Goal: Task Accomplishment & Management: Manage account settings

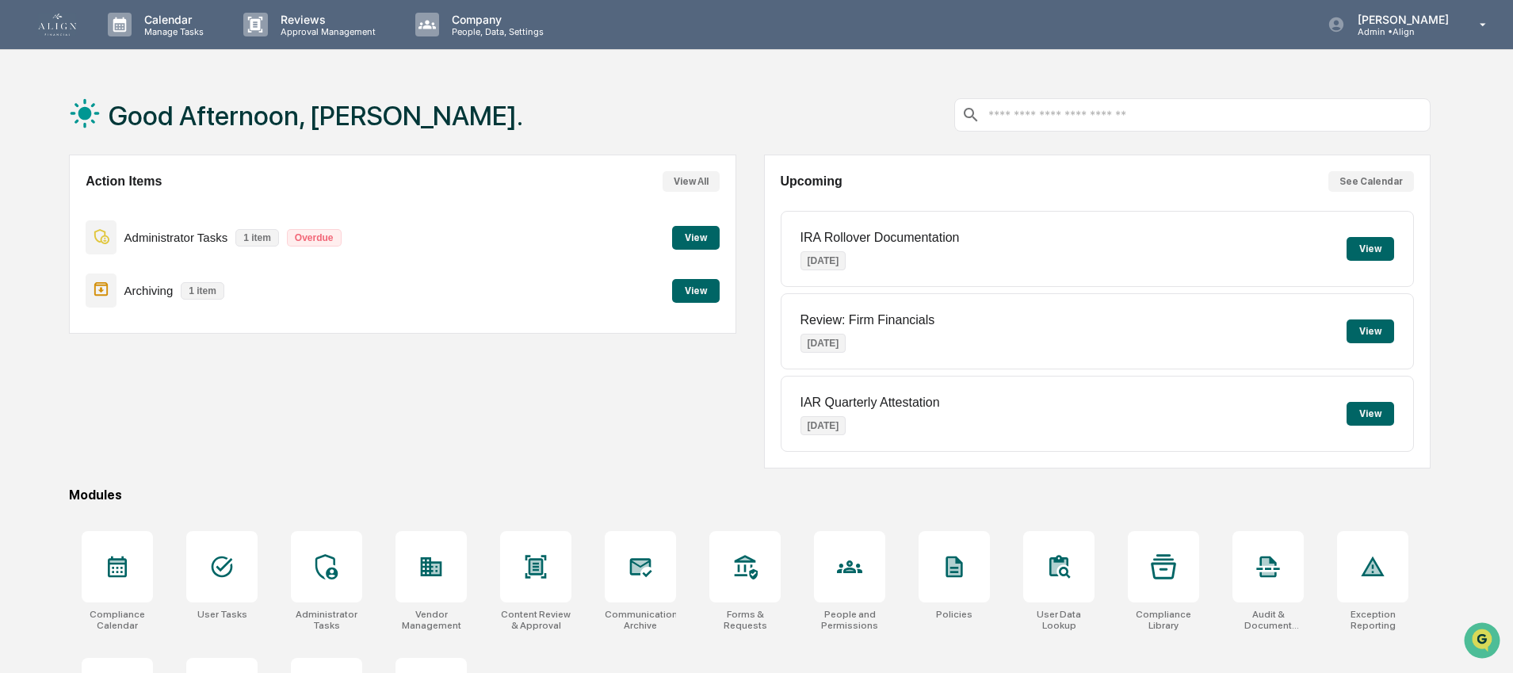
click at [672, 296] on button "View" at bounding box center [696, 291] width 48 height 24
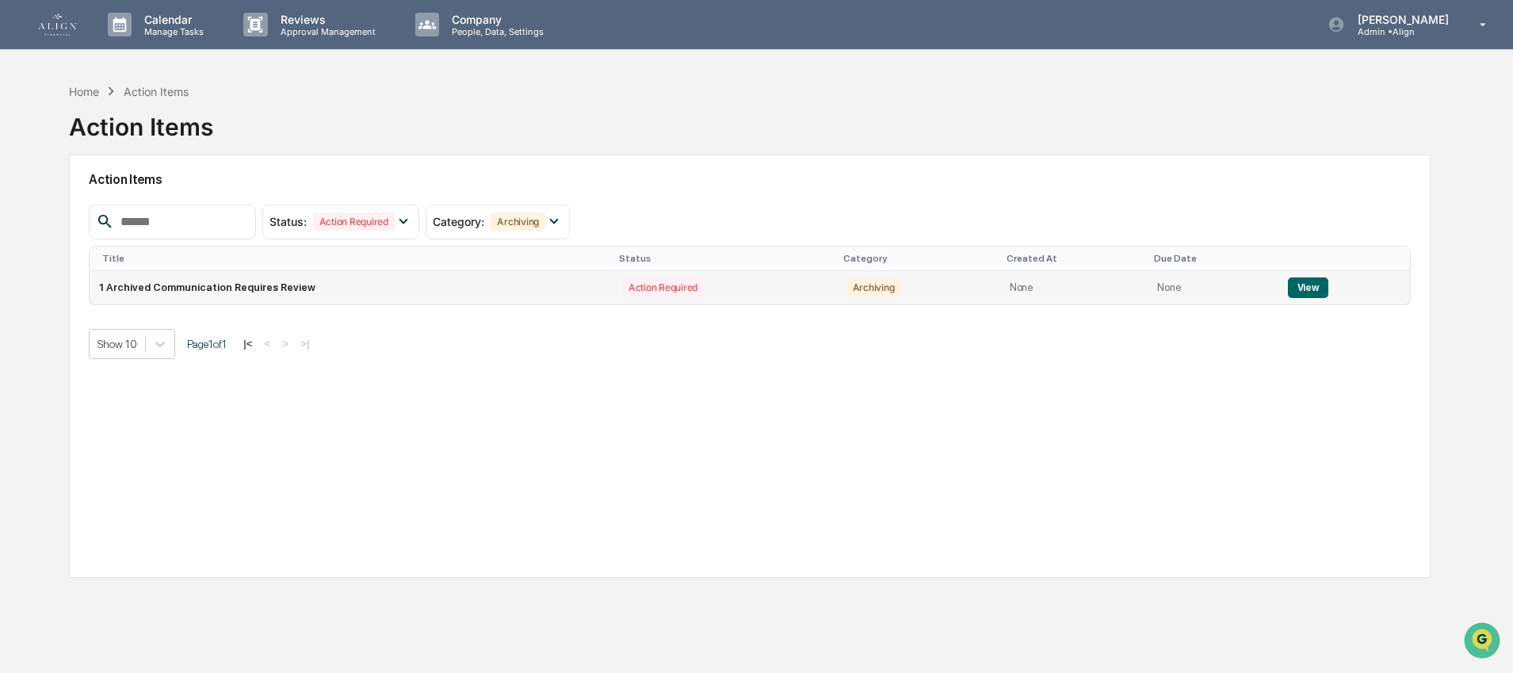
click at [1298, 287] on button "View" at bounding box center [1308, 287] width 40 height 21
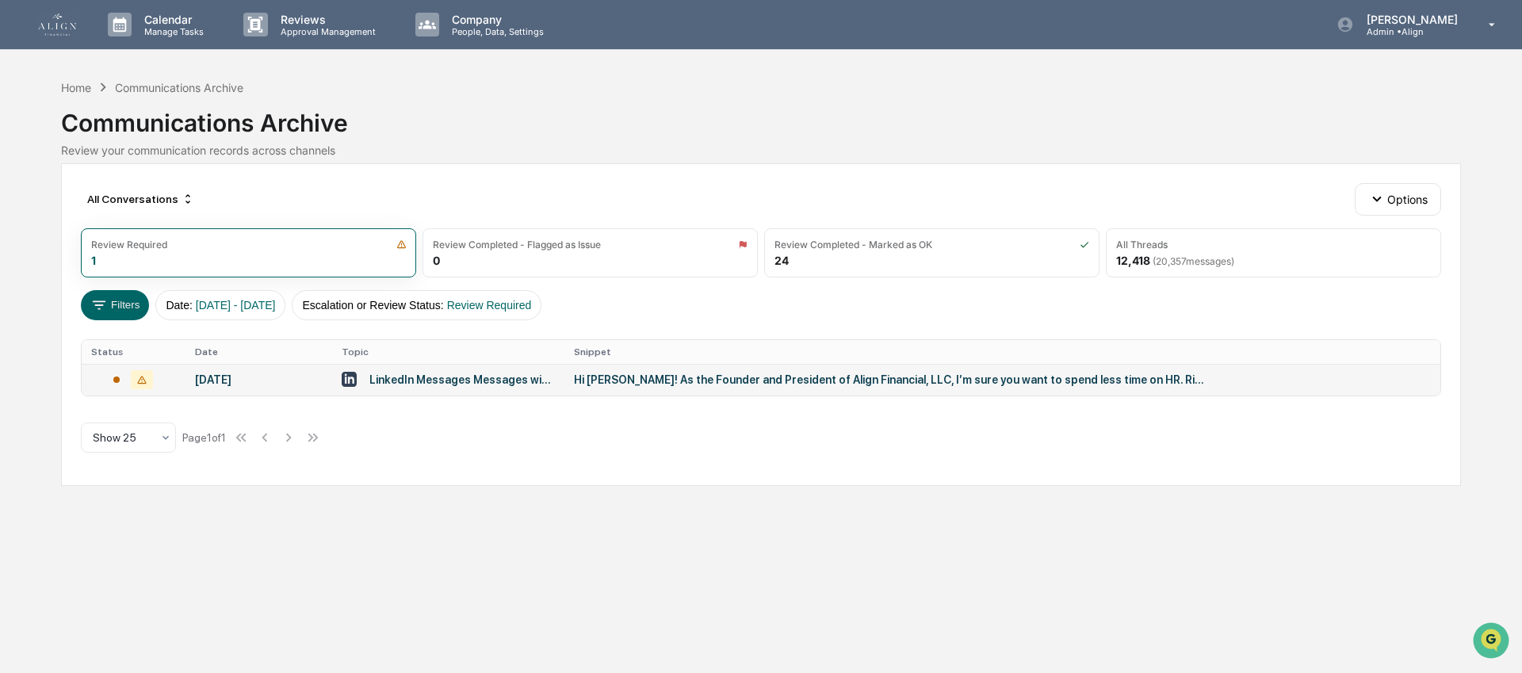
click at [686, 387] on td "Hi [PERSON_NAME]! As the Founder and President of Align Financial, LLC, I’m sur…" at bounding box center [1002, 380] width 876 height 32
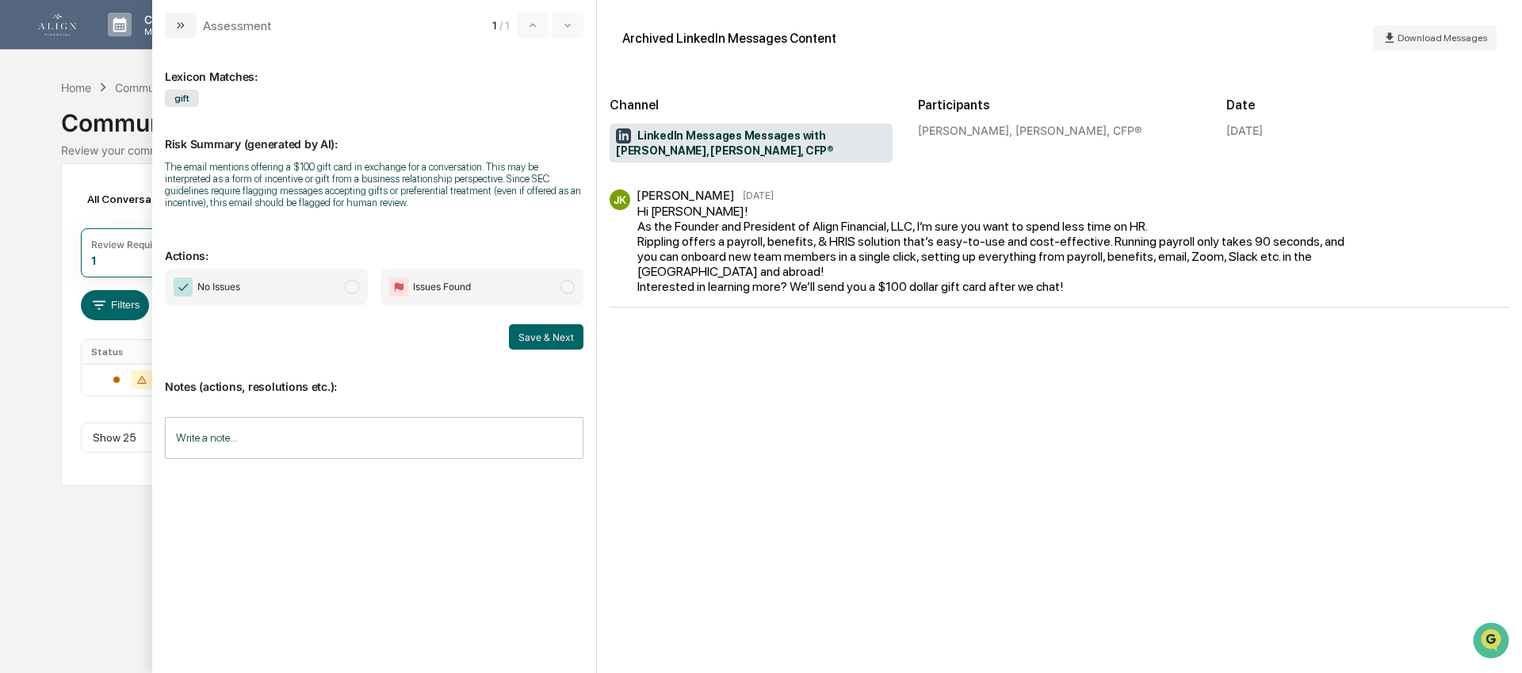
click at [305, 305] on span "No Issues" at bounding box center [266, 287] width 203 height 36
click at [294, 449] on input "Write a note..." at bounding box center [374, 438] width 418 height 42
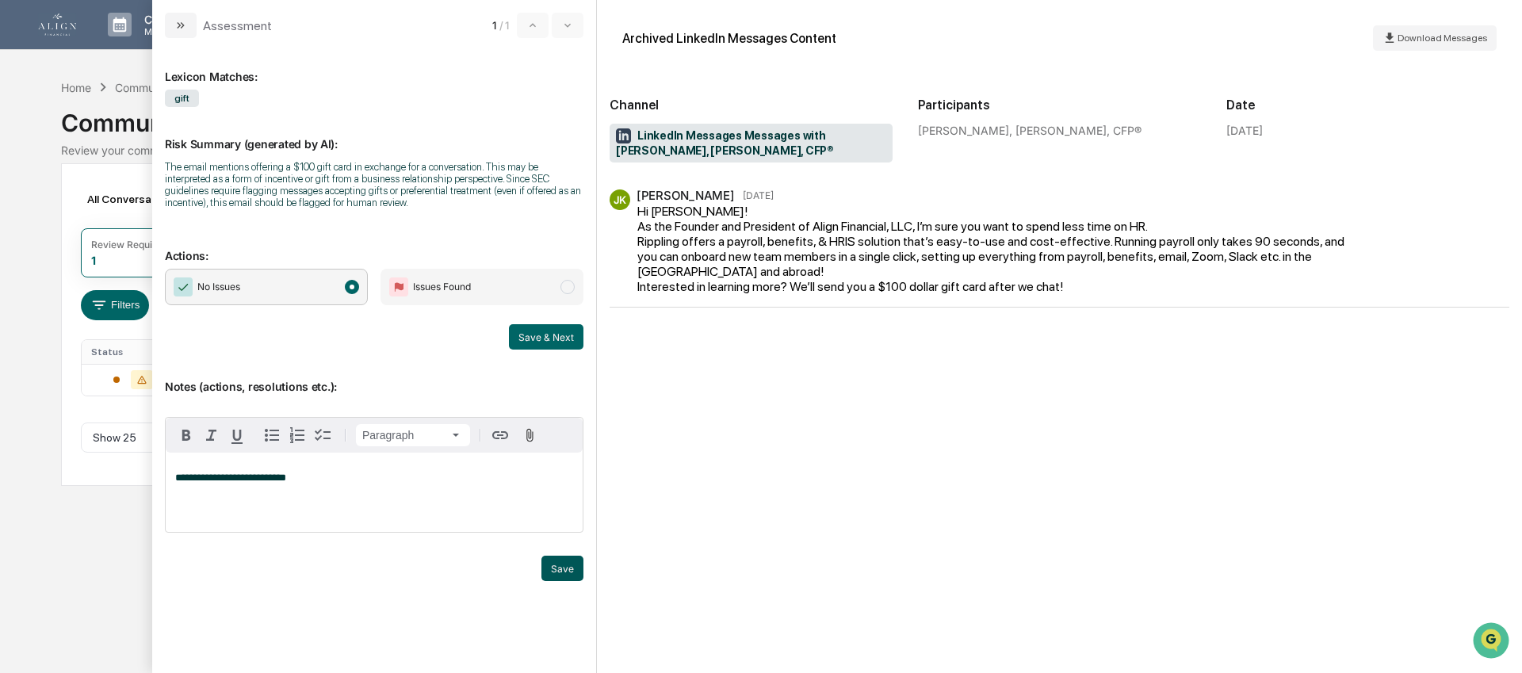
click at [567, 578] on button "Save" at bounding box center [562, 568] width 42 height 25
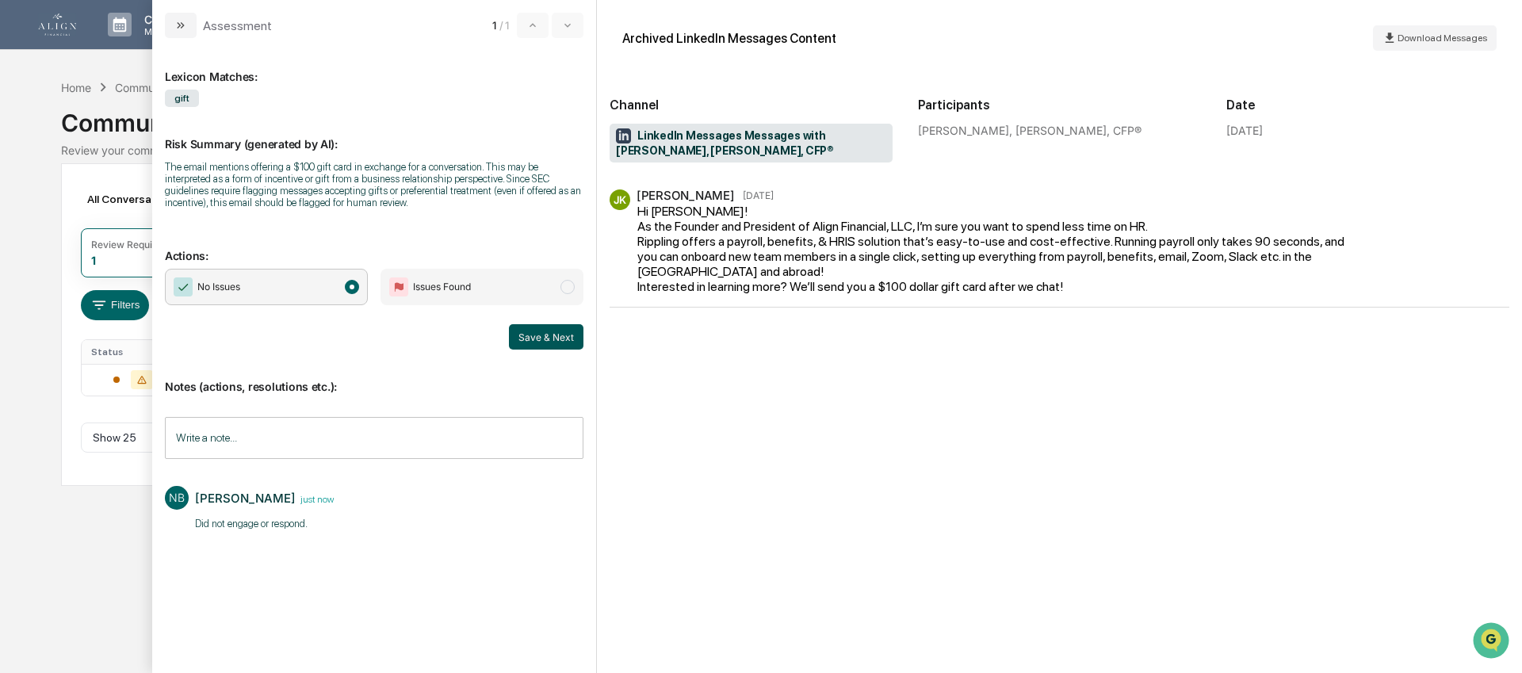
click at [562, 348] on button "Save & Next" at bounding box center [546, 336] width 75 height 25
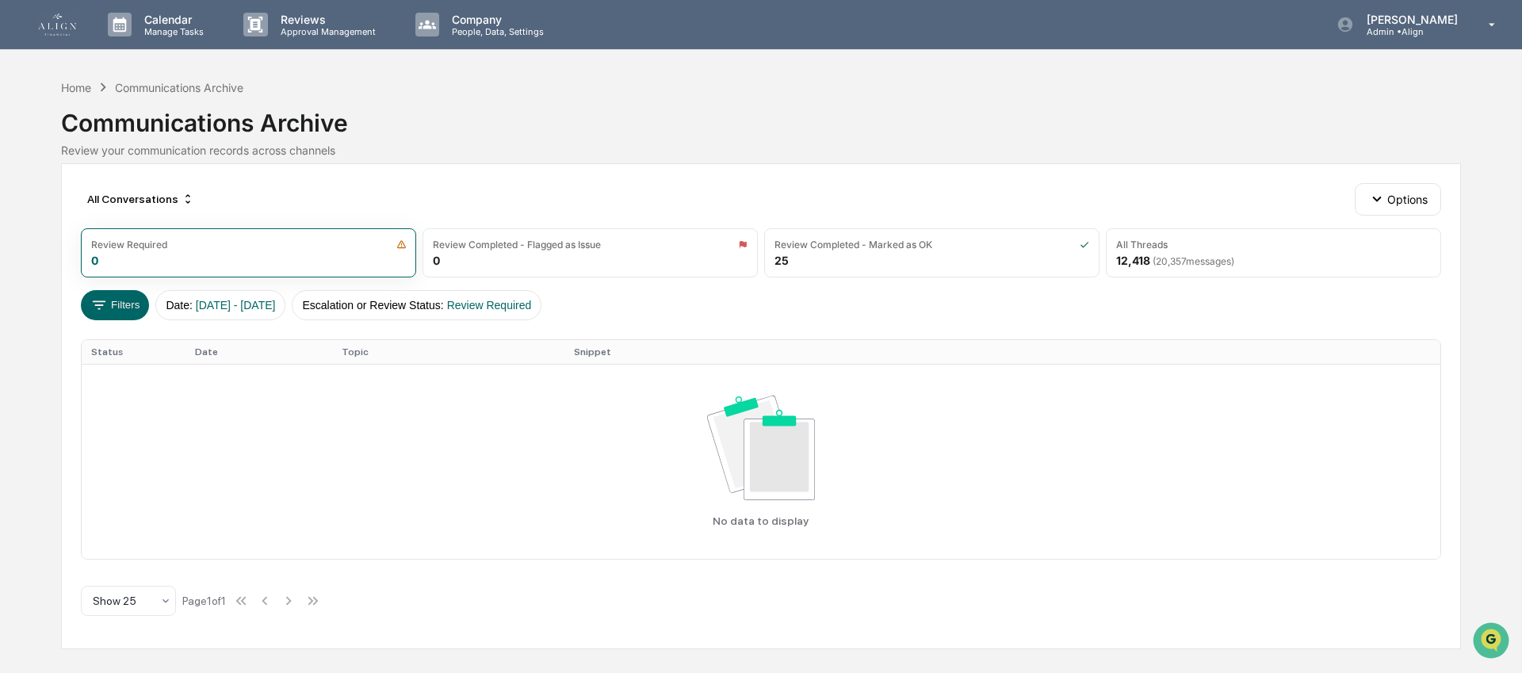
click at [56, 84] on div "Calendar Manage Tasks Reviews Approval Management Company People, Data, Setting…" at bounding box center [761, 336] width 1522 height 673
click at [76, 90] on div "Home" at bounding box center [76, 87] width 30 height 13
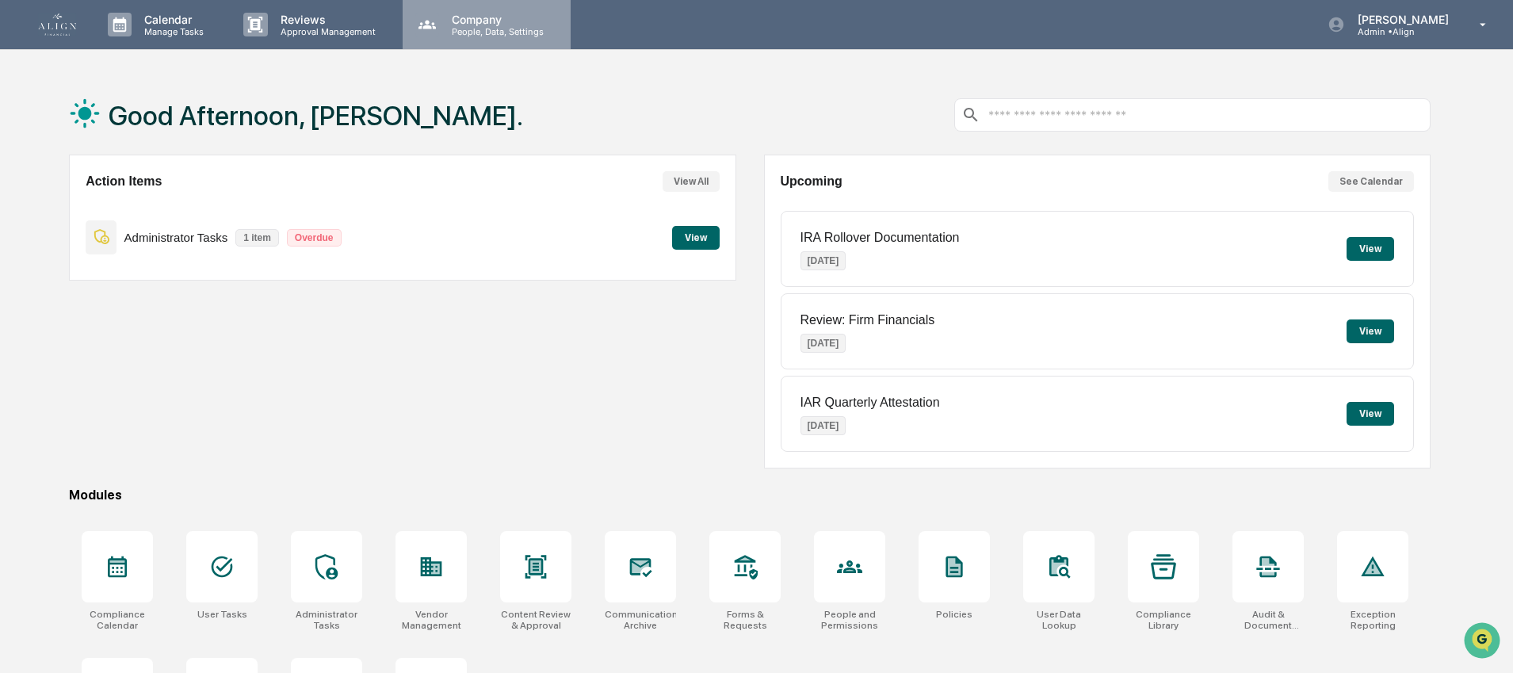
click at [502, 29] on p "People, Data, Settings" at bounding box center [495, 31] width 113 height 11
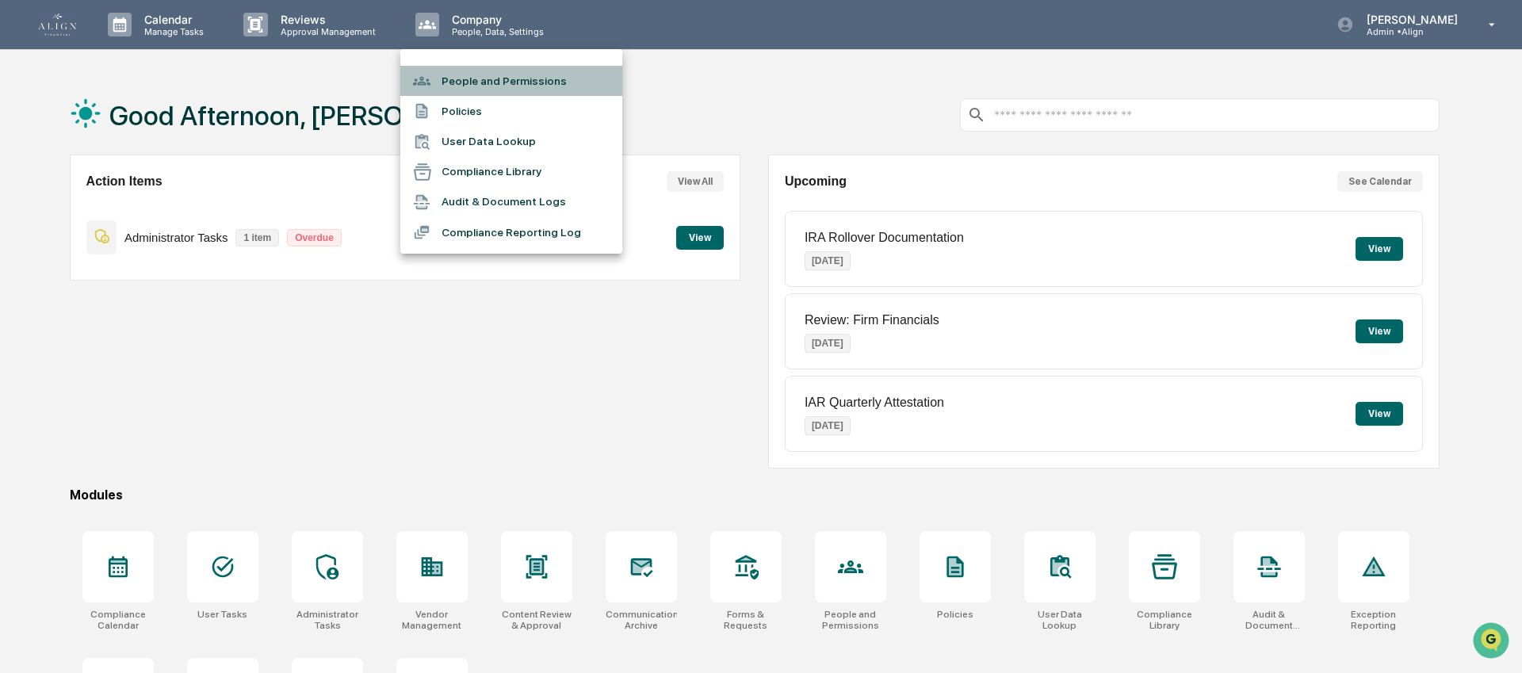
click at [505, 87] on li "People and Permissions" at bounding box center [511, 81] width 222 height 30
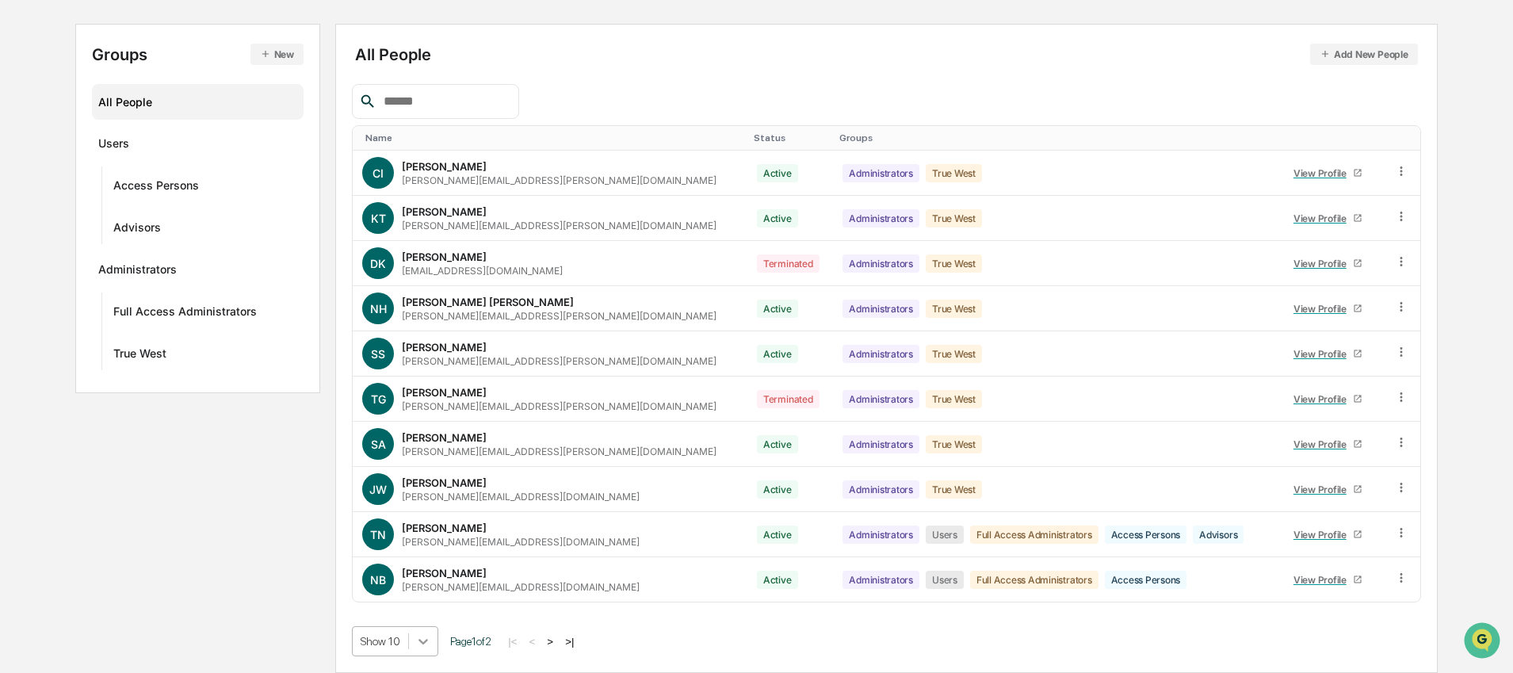
click at [424, 641] on body "Calendar Manage Tasks Reviews Approval Management Company People, Data, Setting…" at bounding box center [756, 258] width 1513 height 827
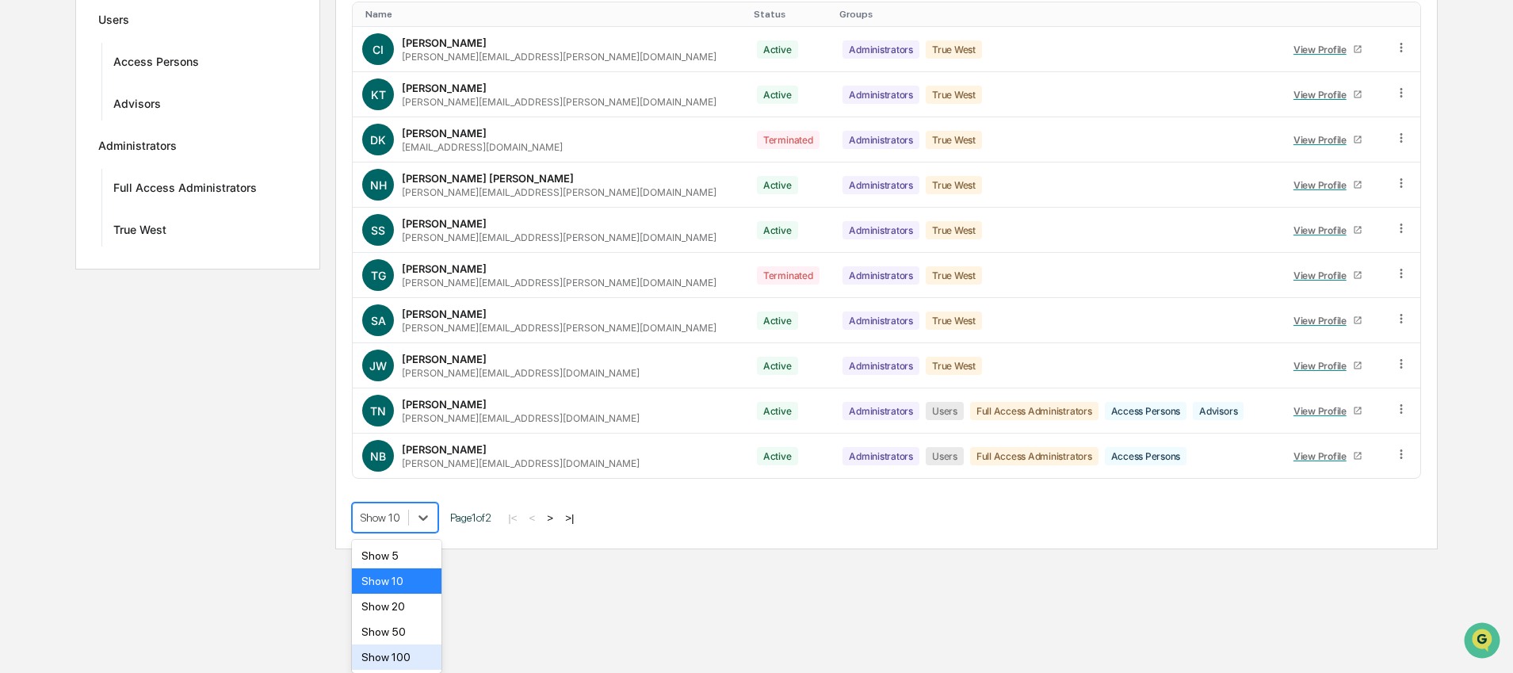
click at [415, 644] on div "Show 100" at bounding box center [397, 656] width 90 height 25
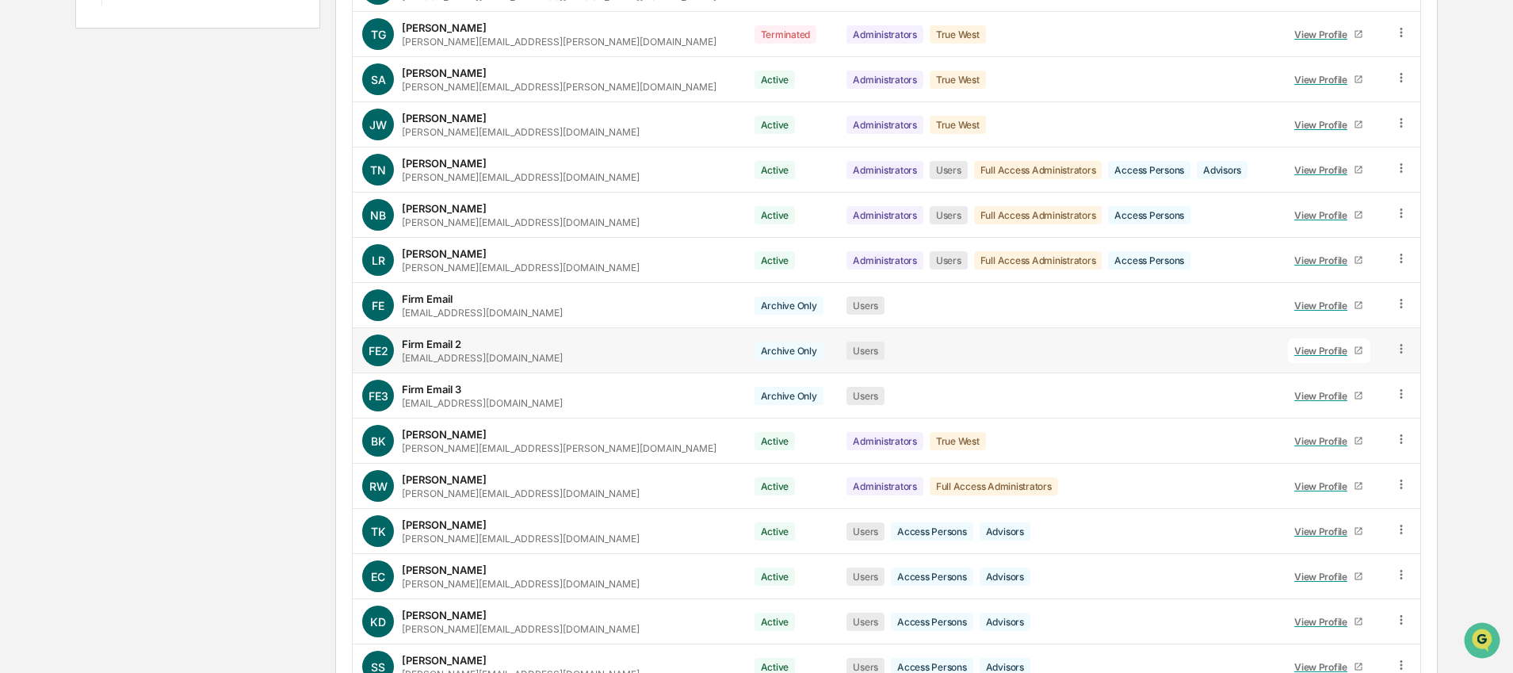
scroll to position [521, 0]
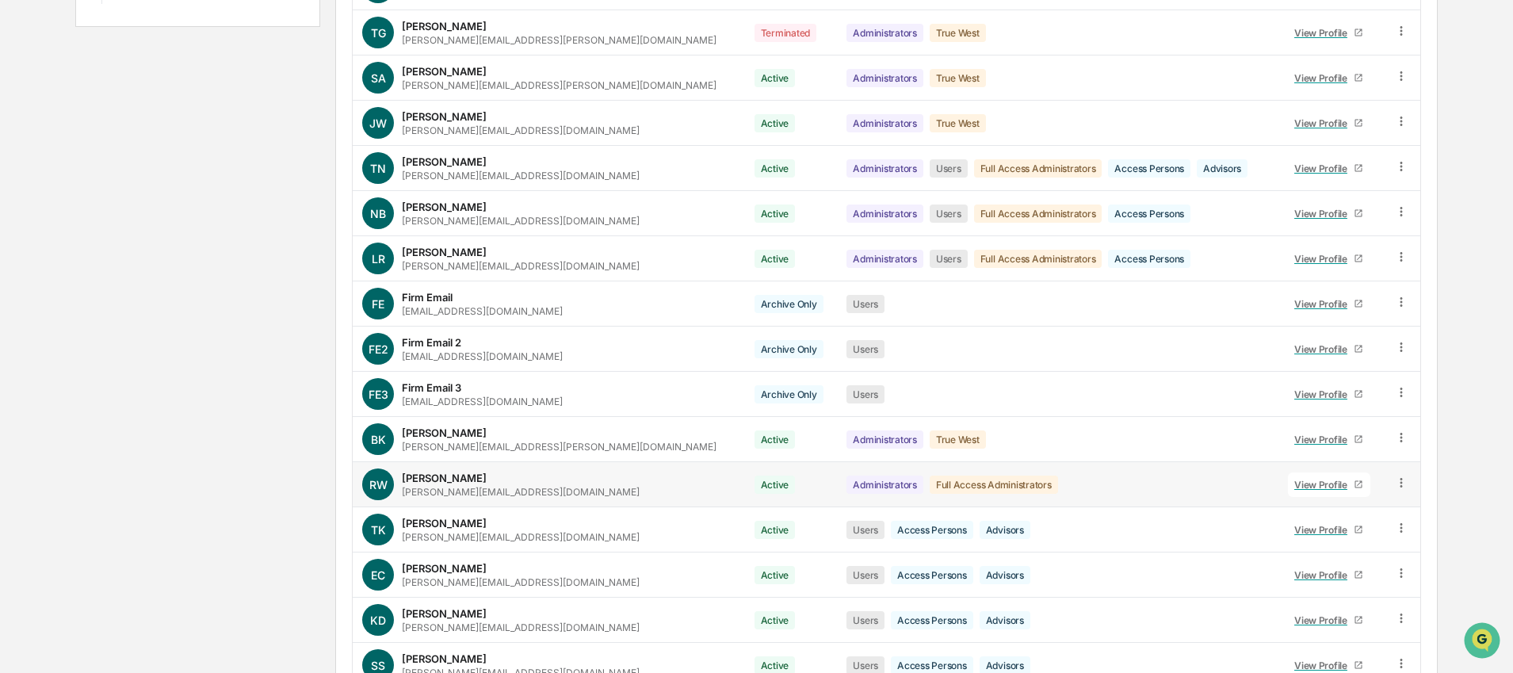
click at [1399, 486] on icon at bounding box center [1401, 483] width 15 height 15
click at [1362, 537] on div "Change Status" at bounding box center [1327, 540] width 136 height 19
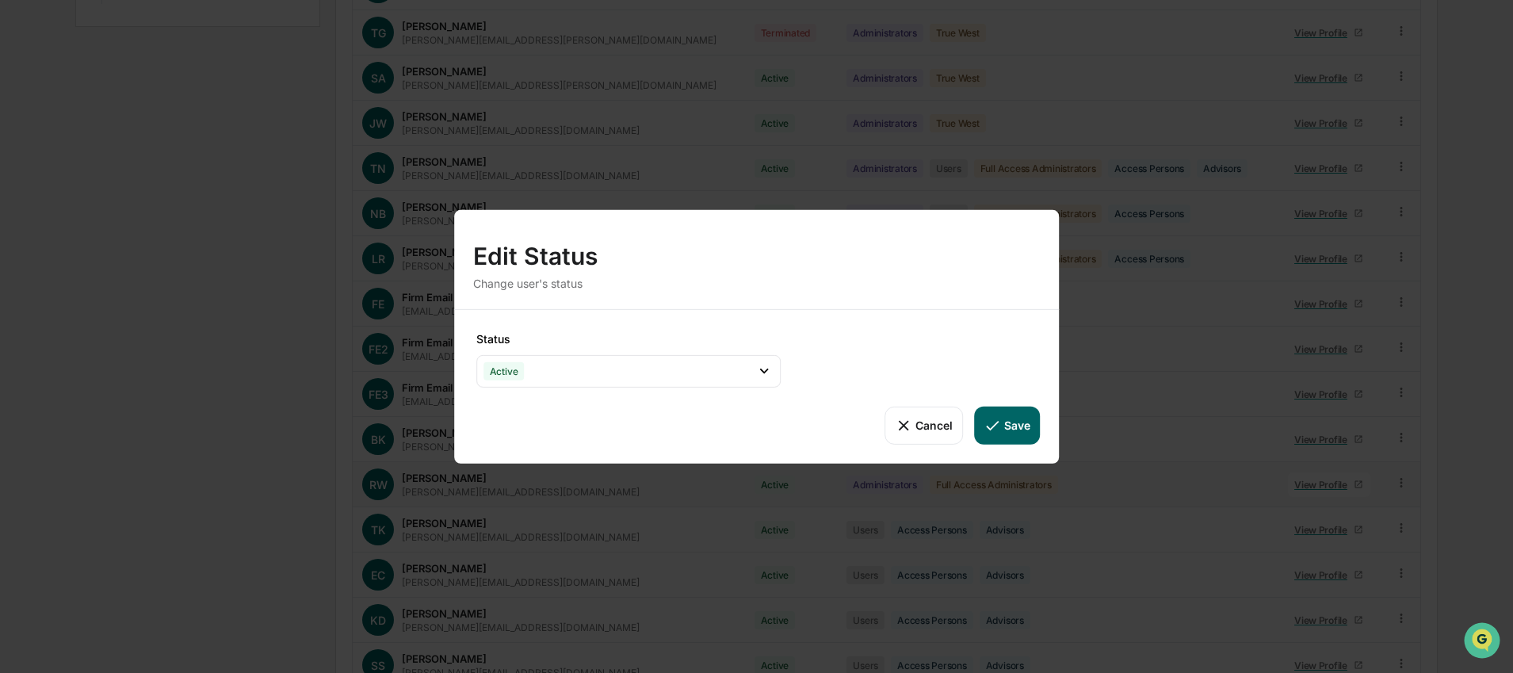
click at [934, 426] on button "Cancel" at bounding box center [924, 425] width 78 height 38
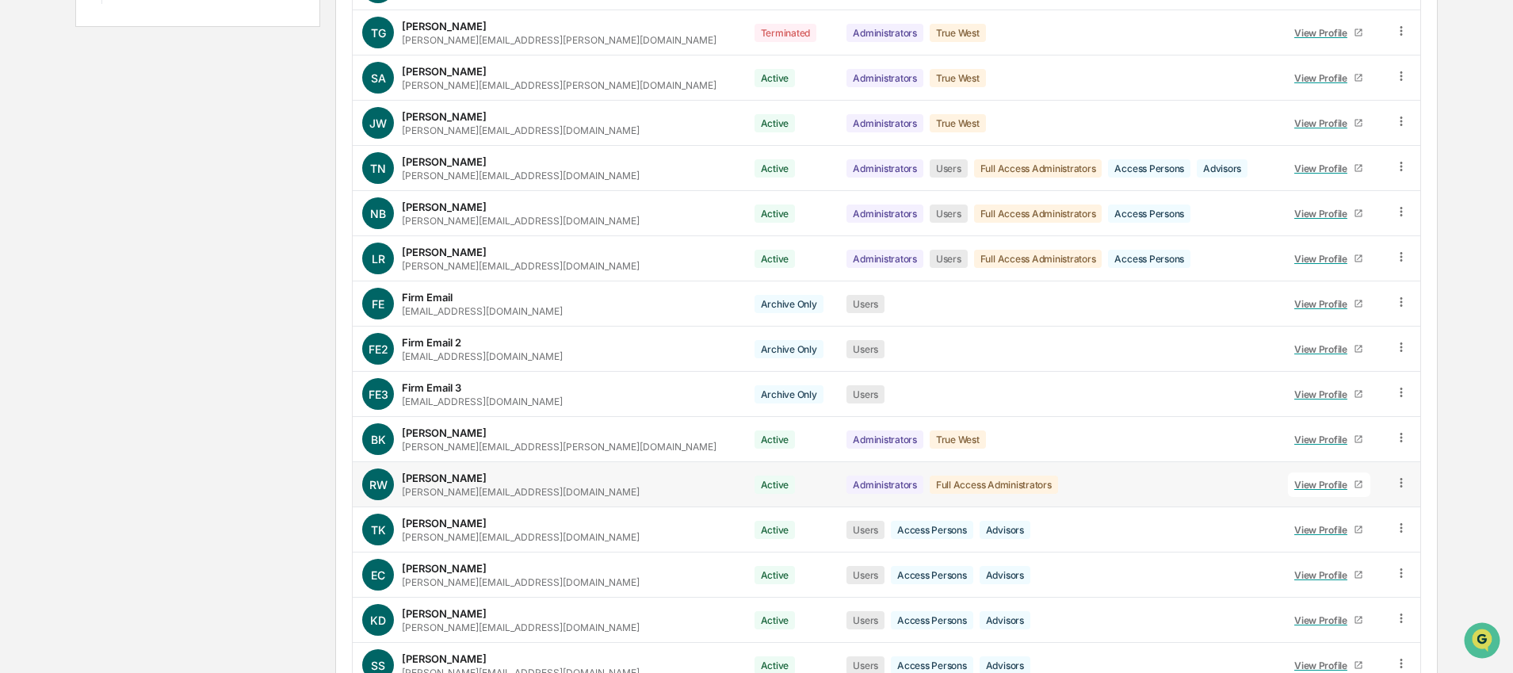
click at [1401, 489] on icon at bounding box center [1401, 483] width 15 height 15
click at [1358, 506] on div "Groups & Permissions" at bounding box center [1327, 508] width 136 height 19
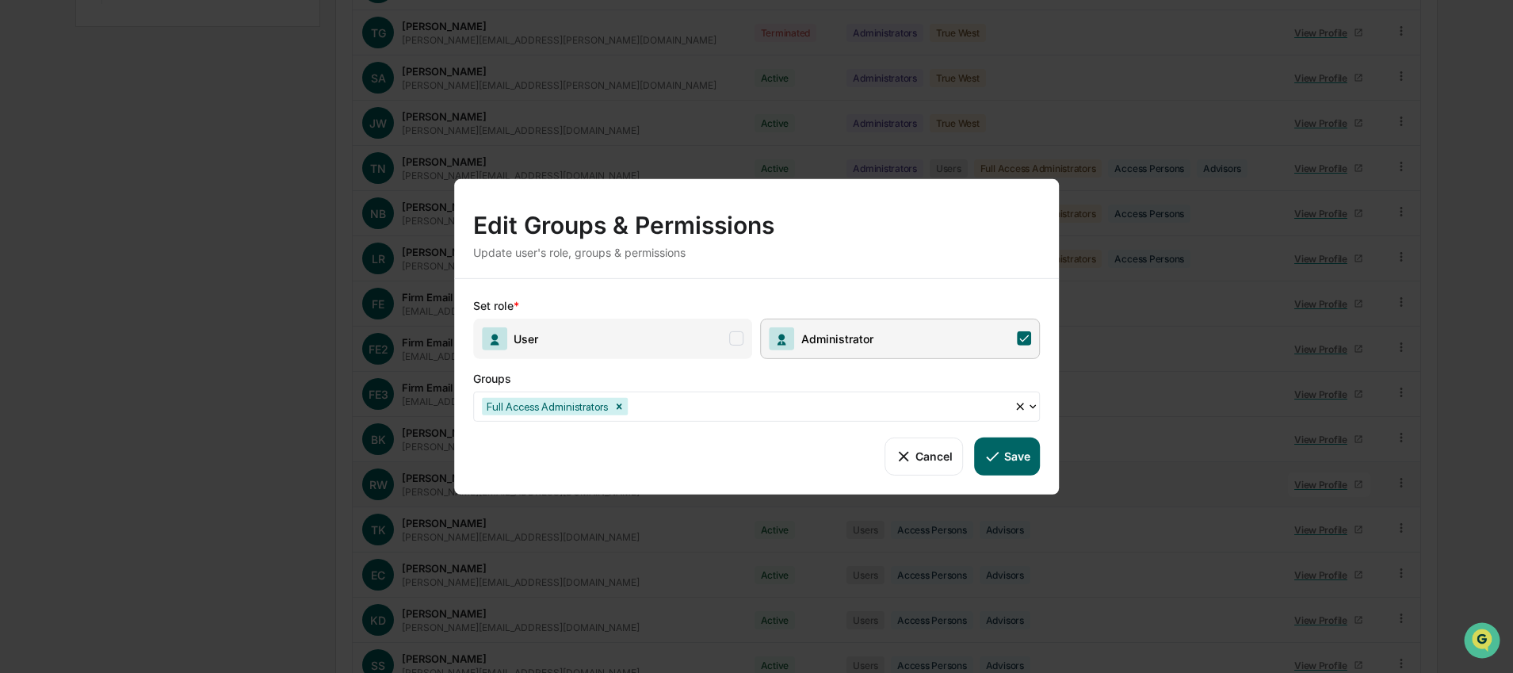
click at [739, 334] on span at bounding box center [737, 338] width 14 height 14
click at [1019, 336] on icon at bounding box center [1024, 338] width 14 height 14
click at [988, 416] on div "Select Groups..." at bounding box center [750, 406] width 553 height 25
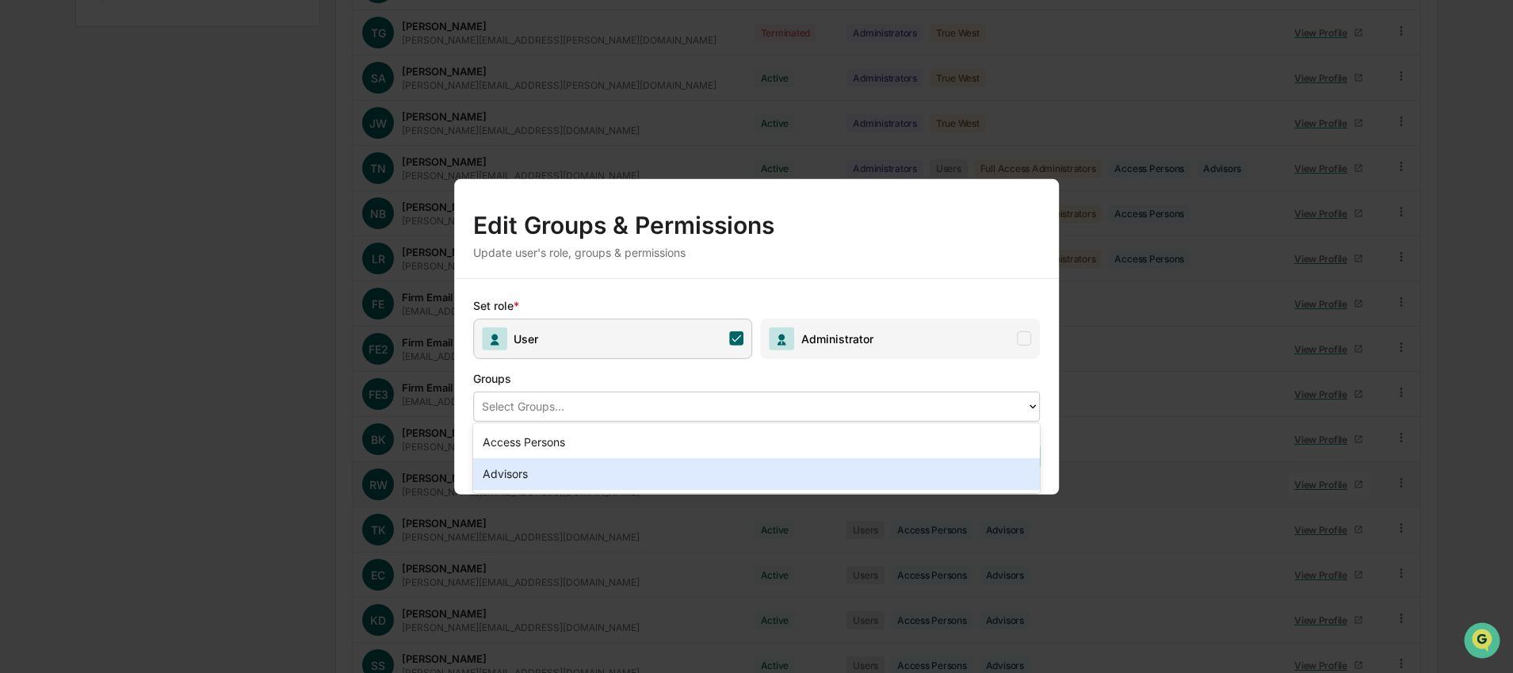
click at [548, 477] on div "Advisors" at bounding box center [756, 474] width 567 height 32
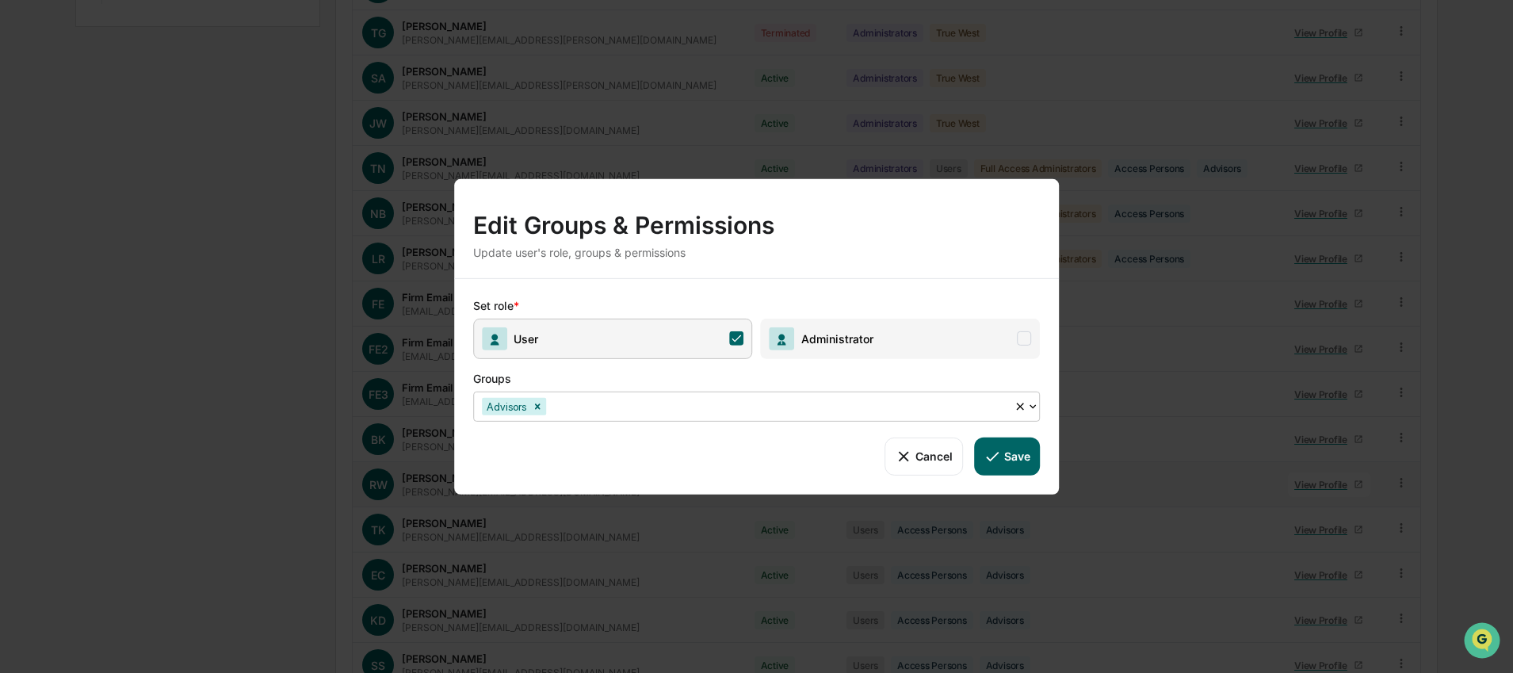
click at [1016, 449] on button "Save" at bounding box center [1007, 456] width 66 height 38
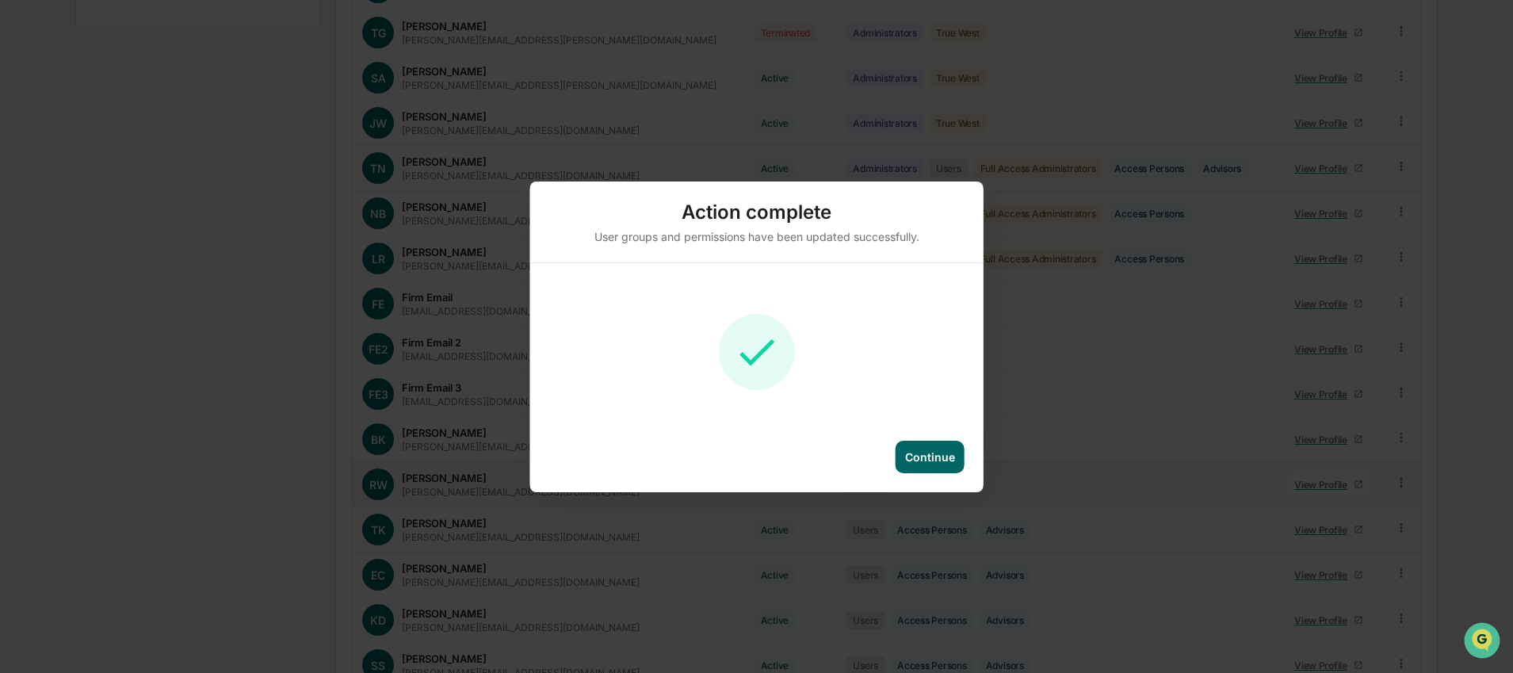
click at [934, 450] on div "Continue" at bounding box center [930, 456] width 50 height 13
